Goal: Information Seeking & Learning: Learn about a topic

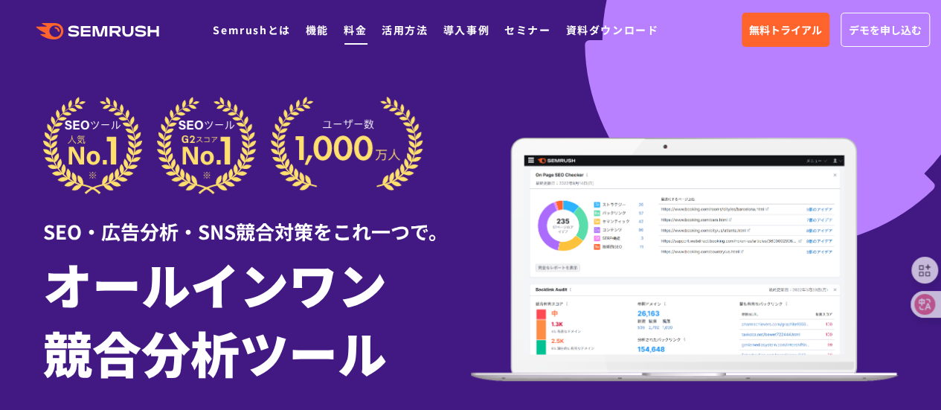
click at [358, 25] on link "料金" at bounding box center [355, 29] width 23 height 15
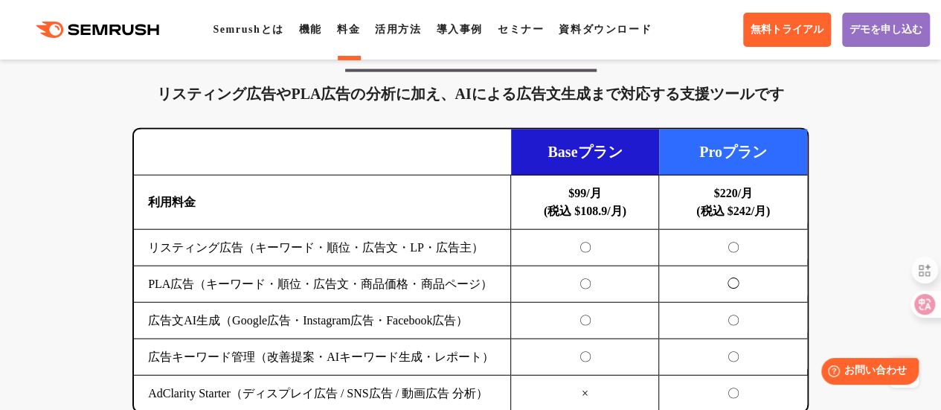
click at [337, 319] on td "広告文AI生成（Google広告・Instagram広告・Facebook広告）" at bounding box center [322, 321] width 377 height 36
click at [336, 319] on td "広告文AI生成（Google広告・Instagram広告・Facebook広告）" at bounding box center [322, 321] width 377 height 36
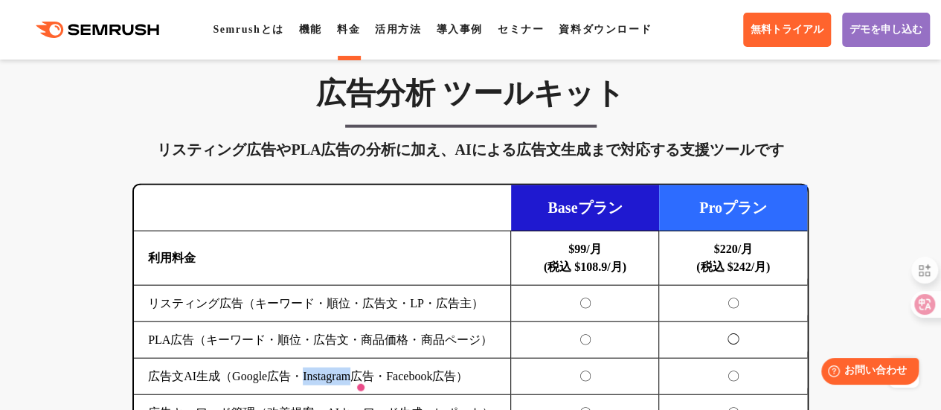
scroll to position [1636, 0]
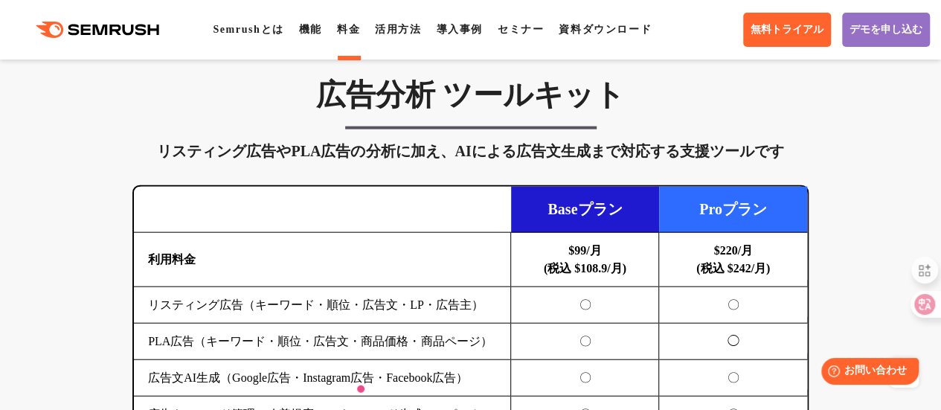
click at [360, 306] on td "リスティング広告（キーワード・順位・広告文・LP・広告主）" at bounding box center [322, 305] width 377 height 36
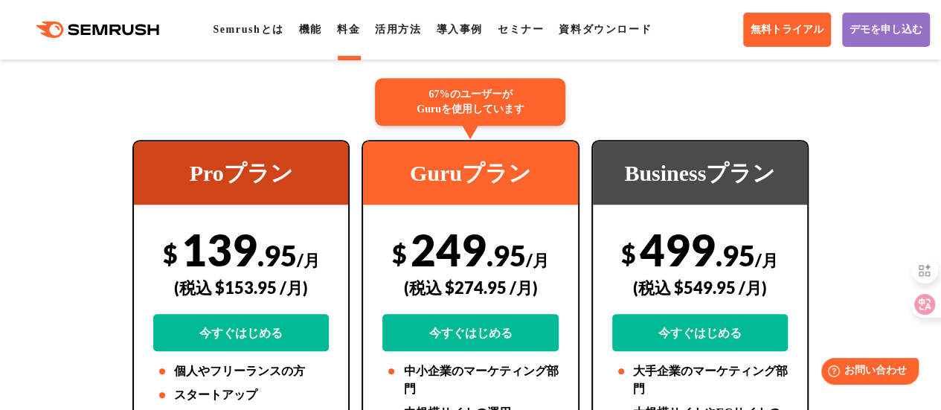
scroll to position [0, 0]
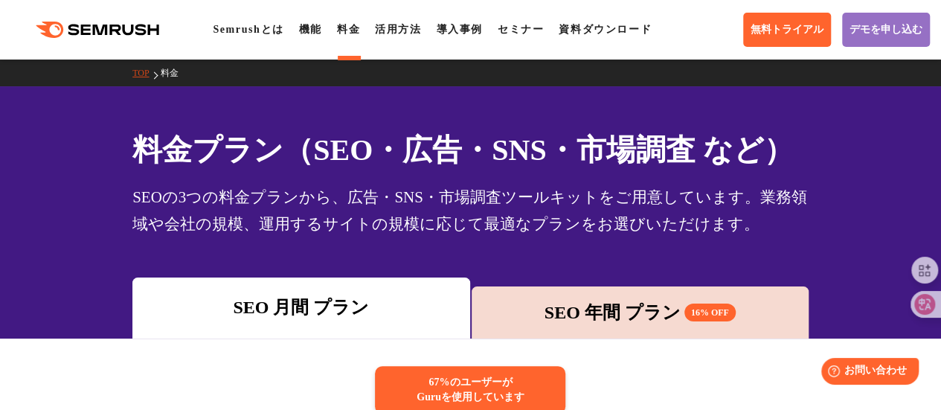
click at [550, 307] on div "SEO 年間 プラン 16% OFF" at bounding box center [640, 312] width 322 height 27
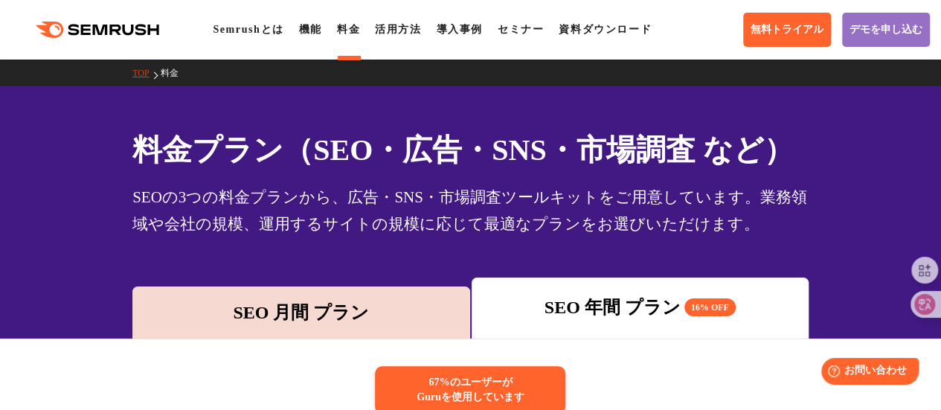
click at [406, 332] on div "SEO 月間 プラン" at bounding box center [300, 312] width 337 height 52
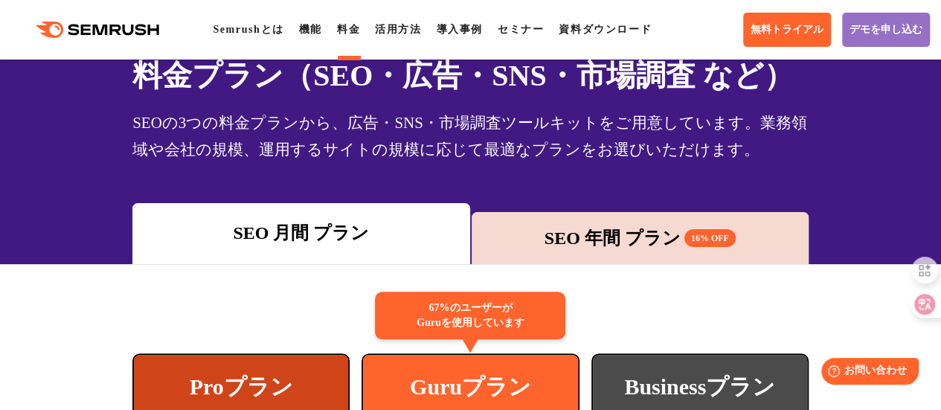
scroll to position [73, 0]
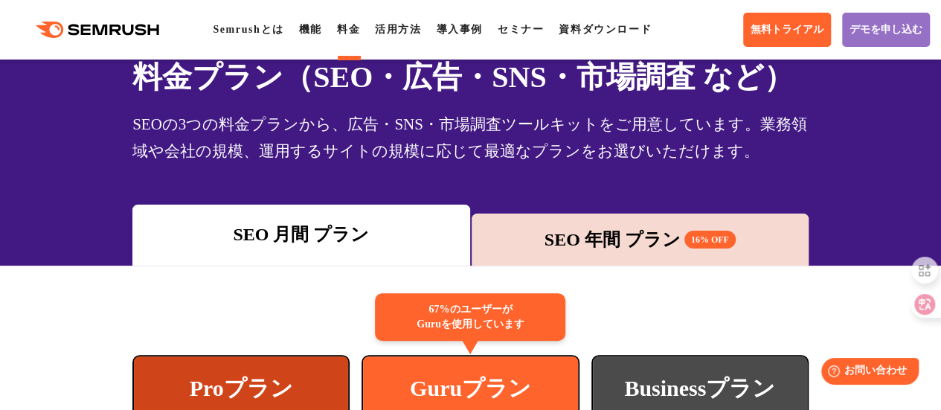
click at [326, 254] on div "SEO 月間 プラン" at bounding box center [300, 235] width 337 height 61
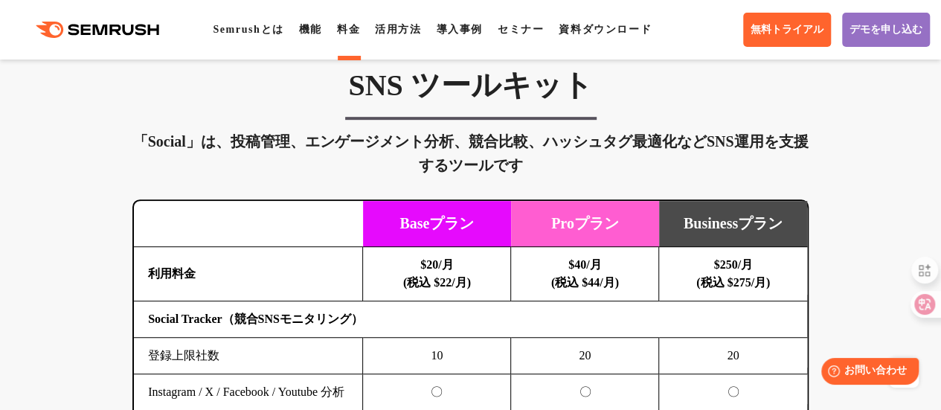
scroll to position [3165, 0]
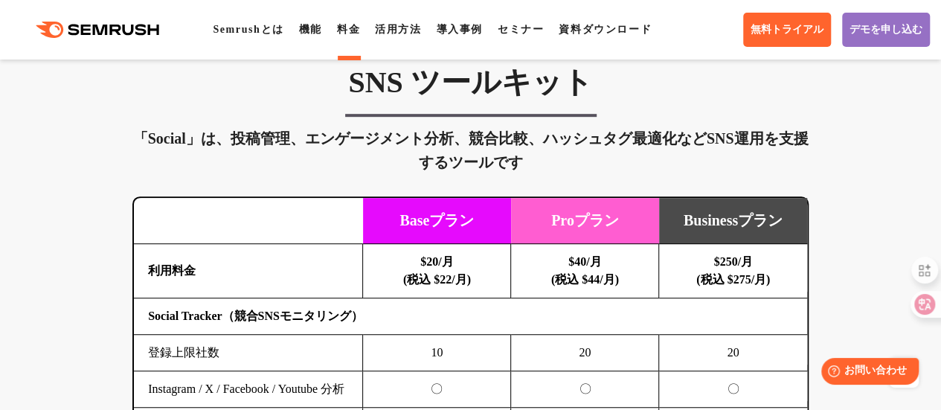
click at [338, 318] on td "Social Tracker（競合SNSモニタリング）" at bounding box center [470, 316] width 673 height 36
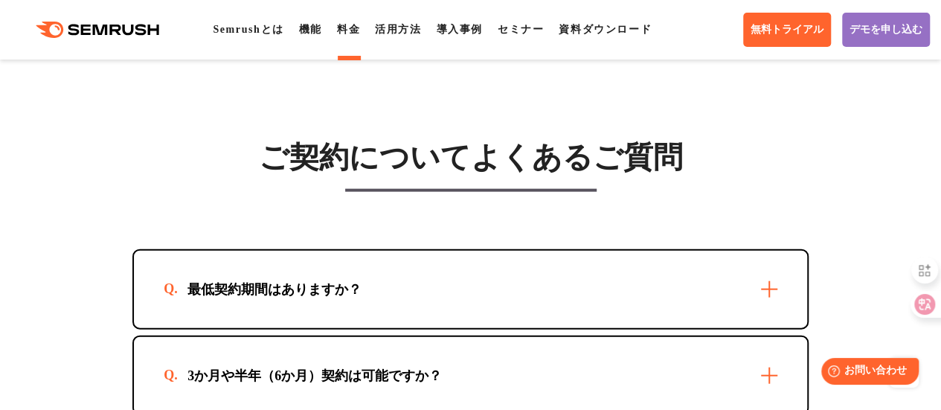
scroll to position [4413, 0]
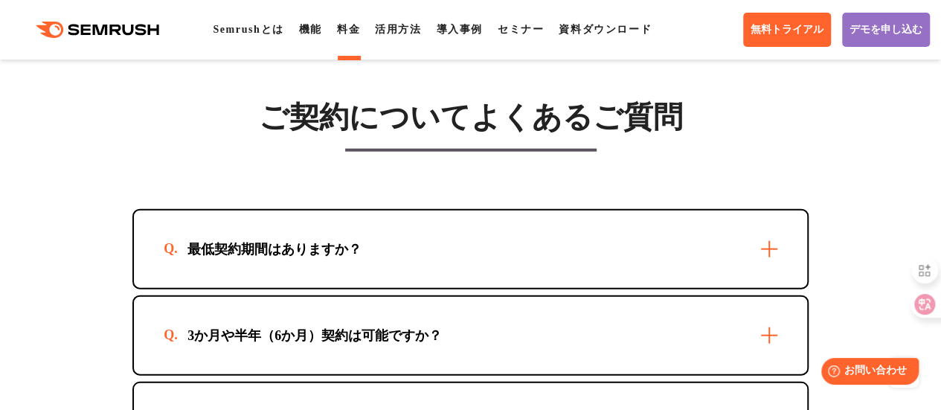
click at [483, 262] on div "最低契約期間はありますか？" at bounding box center [470, 248] width 673 height 77
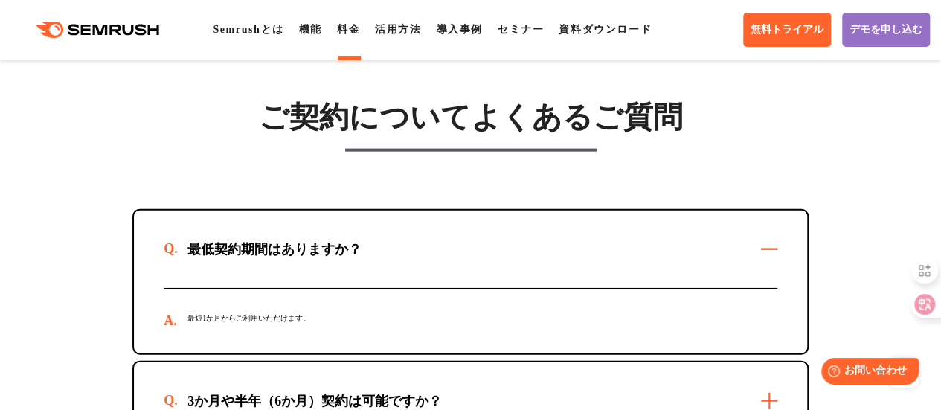
click at [483, 262] on div "最低契約期間はありますか？" at bounding box center [470, 248] width 673 height 77
